Goal: Task Accomplishment & Management: Manage account settings

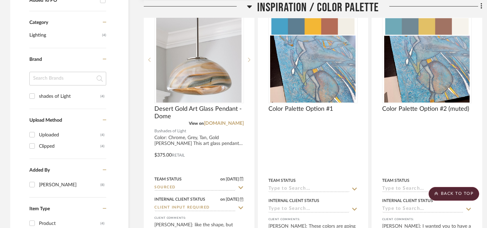
scroll to position [491, 0]
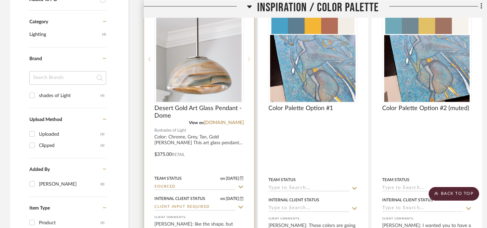
click at [248, 59] on icon at bounding box center [249, 59] width 2 height 5
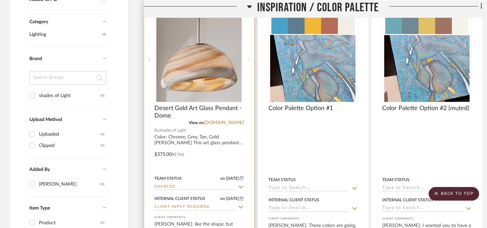
click at [249, 59] on icon at bounding box center [249, 59] width 2 height 5
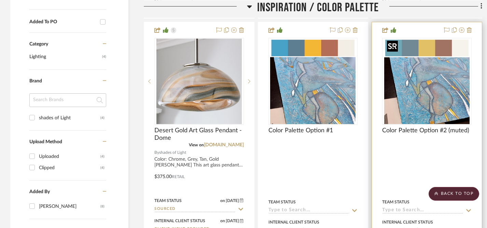
scroll to position [464, 0]
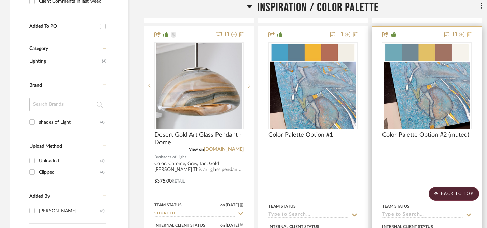
click at [470, 34] on icon at bounding box center [469, 34] width 5 height 5
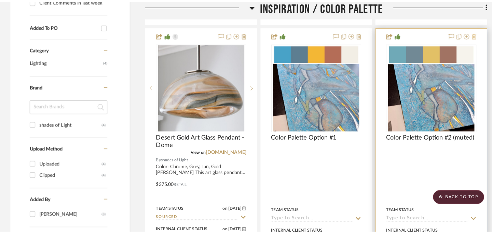
scroll to position [0, 0]
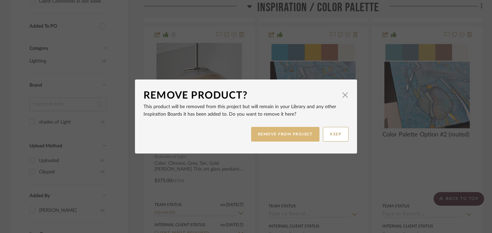
click at [295, 137] on button "REMOVE FROM PROJECT" at bounding box center [285, 134] width 69 height 15
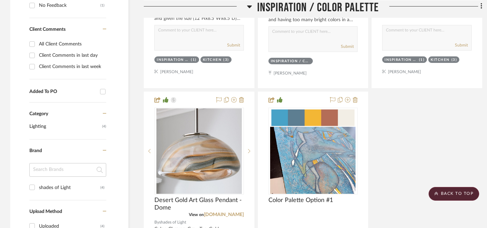
scroll to position [405, 0]
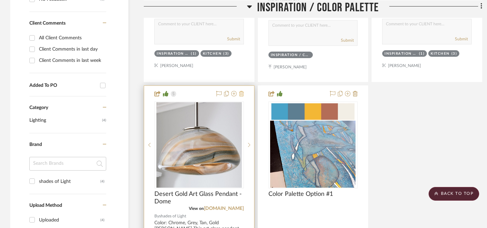
click at [242, 93] on icon at bounding box center [241, 93] width 5 height 5
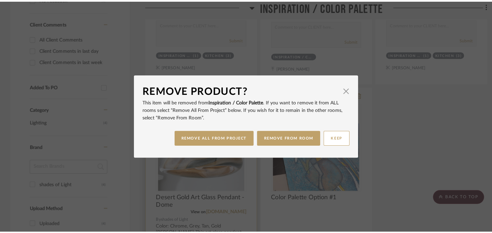
scroll to position [0, 0]
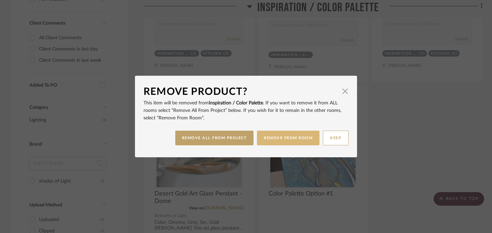
click at [286, 139] on button "REMOVE FROM ROOM" at bounding box center [288, 138] width 62 height 15
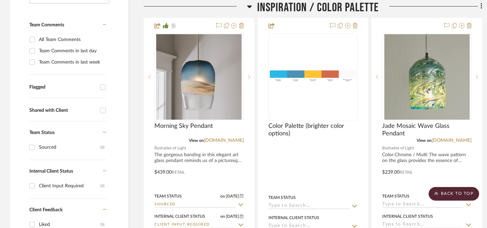
scroll to position [166, 0]
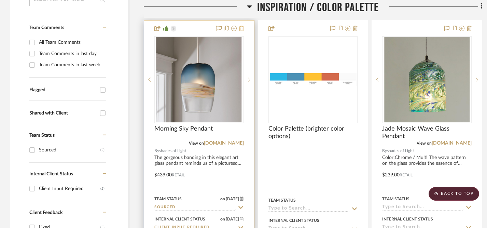
click at [241, 28] on icon at bounding box center [241, 28] width 5 height 5
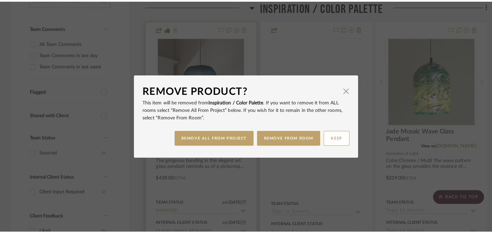
scroll to position [0, 0]
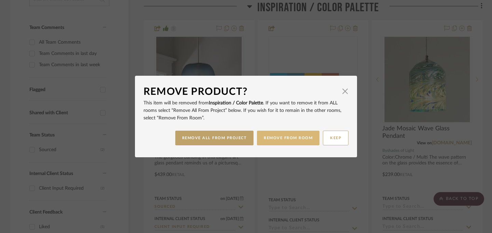
click at [275, 138] on button "REMOVE FROM ROOM" at bounding box center [288, 138] width 62 height 15
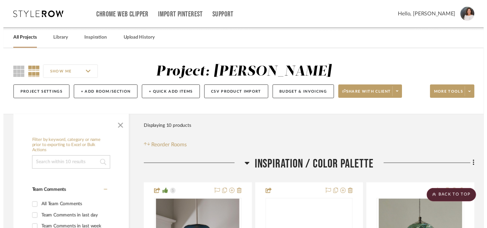
scroll to position [166, 0]
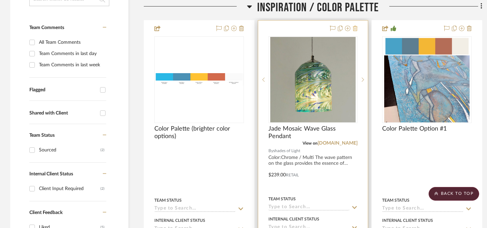
click at [356, 29] on icon at bounding box center [355, 28] width 5 height 5
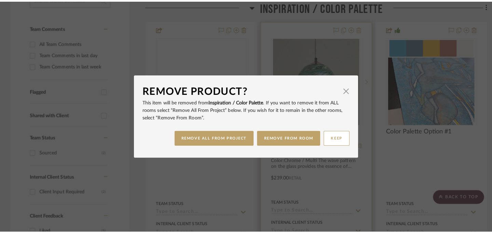
scroll to position [0, 0]
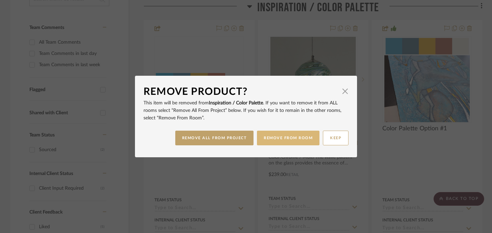
click at [300, 136] on button "REMOVE FROM ROOM" at bounding box center [288, 138] width 62 height 15
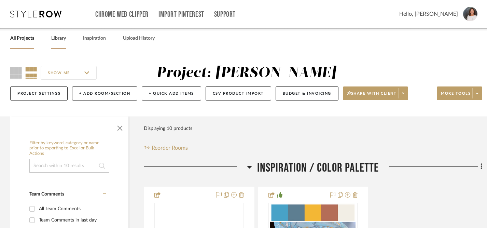
click at [62, 41] on link "Library" at bounding box center [58, 38] width 15 height 9
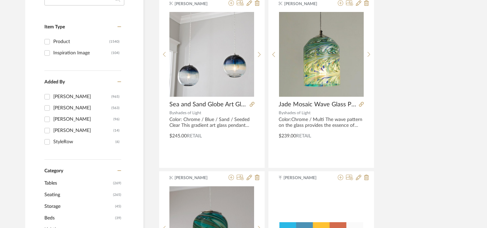
scroll to position [122, 0]
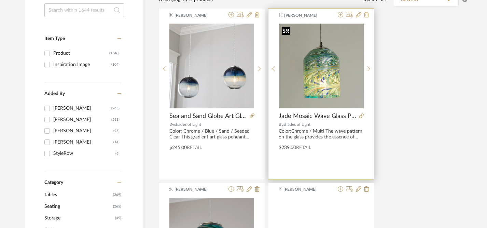
click at [315, 96] on img "0" at bounding box center [321, 66] width 85 height 85
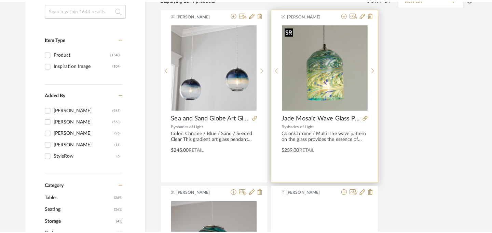
scroll to position [0, 0]
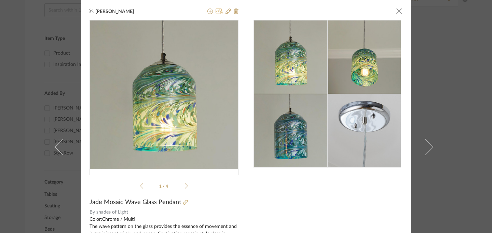
click at [216, 12] on icon at bounding box center [218, 11] width 7 height 5
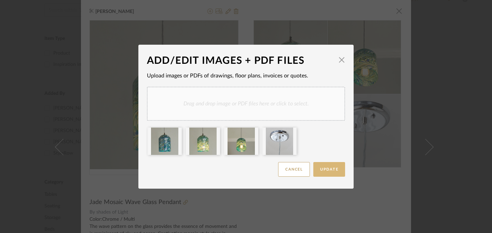
click at [329, 171] on span "Update" at bounding box center [329, 170] width 18 height 4
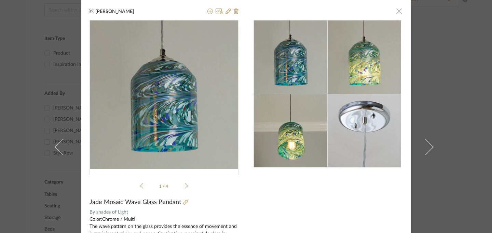
click at [397, 13] on span "button" at bounding box center [399, 11] width 14 height 14
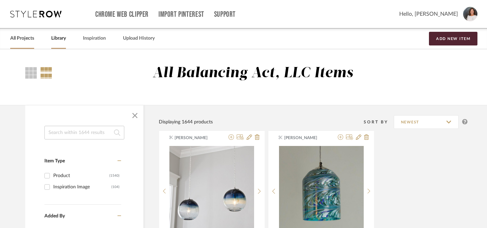
click at [15, 39] on link "All Projects" at bounding box center [22, 38] width 24 height 9
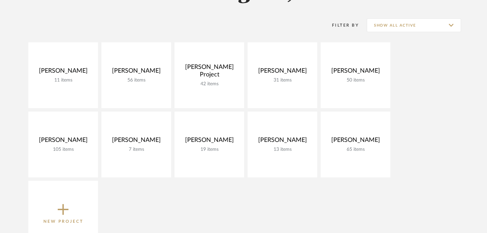
scroll to position [87, 0]
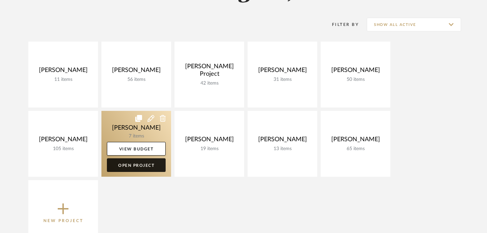
click at [154, 165] on link "Open Project" at bounding box center [136, 165] width 59 height 14
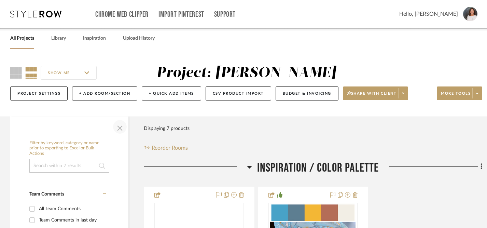
click at [118, 131] on span "button" at bounding box center [120, 126] width 16 height 16
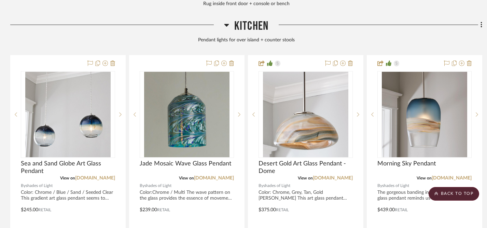
scroll to position [513, 0]
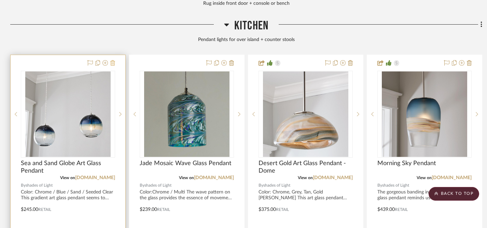
click at [112, 61] on icon at bounding box center [112, 62] width 5 height 5
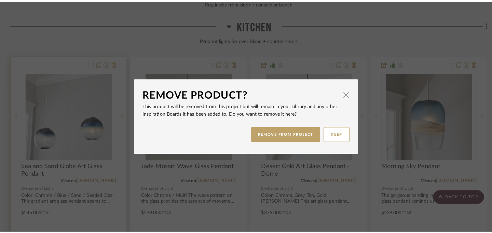
scroll to position [0, 0]
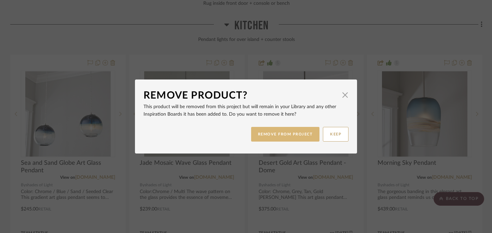
click at [276, 137] on button "REMOVE FROM PROJECT" at bounding box center [285, 134] width 69 height 15
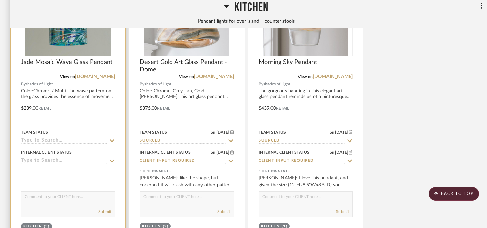
scroll to position [615, 0]
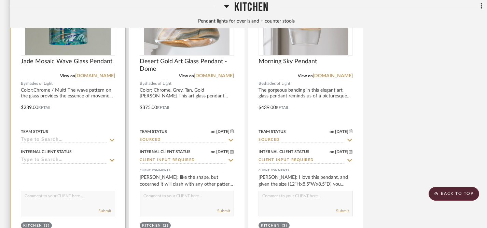
click at [112, 138] on icon at bounding box center [112, 139] width 6 height 5
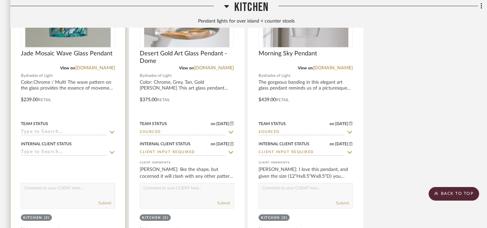
scroll to position [635, 0]
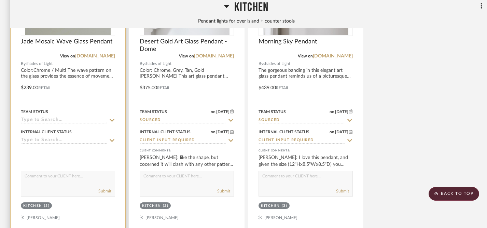
click at [112, 140] on icon at bounding box center [112, 140] width 5 height 3
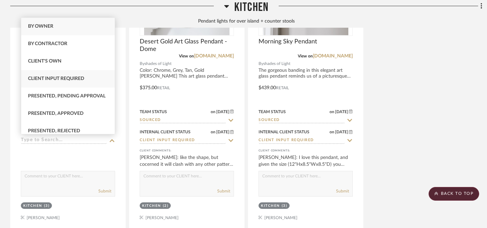
click at [89, 78] on div "Client Input Required" at bounding box center [68, 78] width 94 height 17
type input "[DATE]"
type input "Client Input Required"
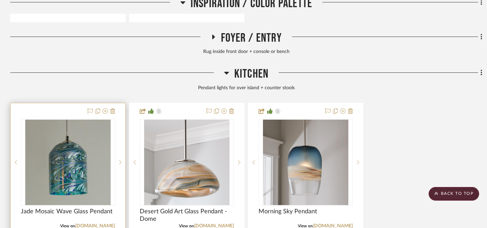
scroll to position [455, 0]
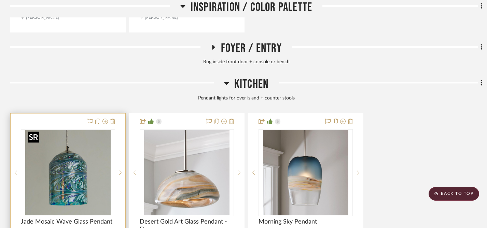
click at [78, 176] on img "0" at bounding box center [67, 172] width 85 height 85
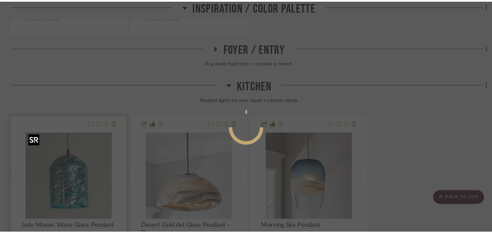
scroll to position [0, 0]
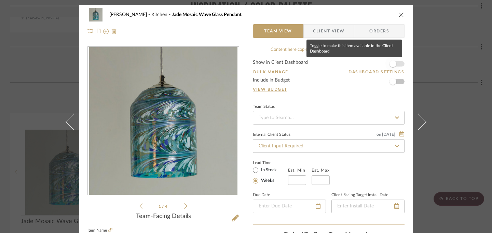
click at [389, 66] on span "button" at bounding box center [392, 63] width 7 height 7
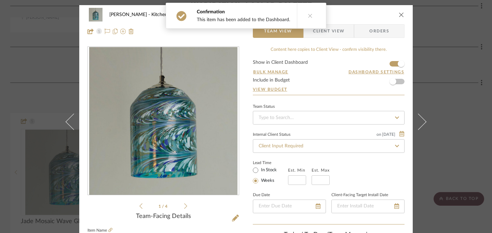
click at [398, 14] on icon "close" at bounding box center [400, 14] width 5 height 5
